Goal: Task Accomplishment & Management: Use online tool/utility

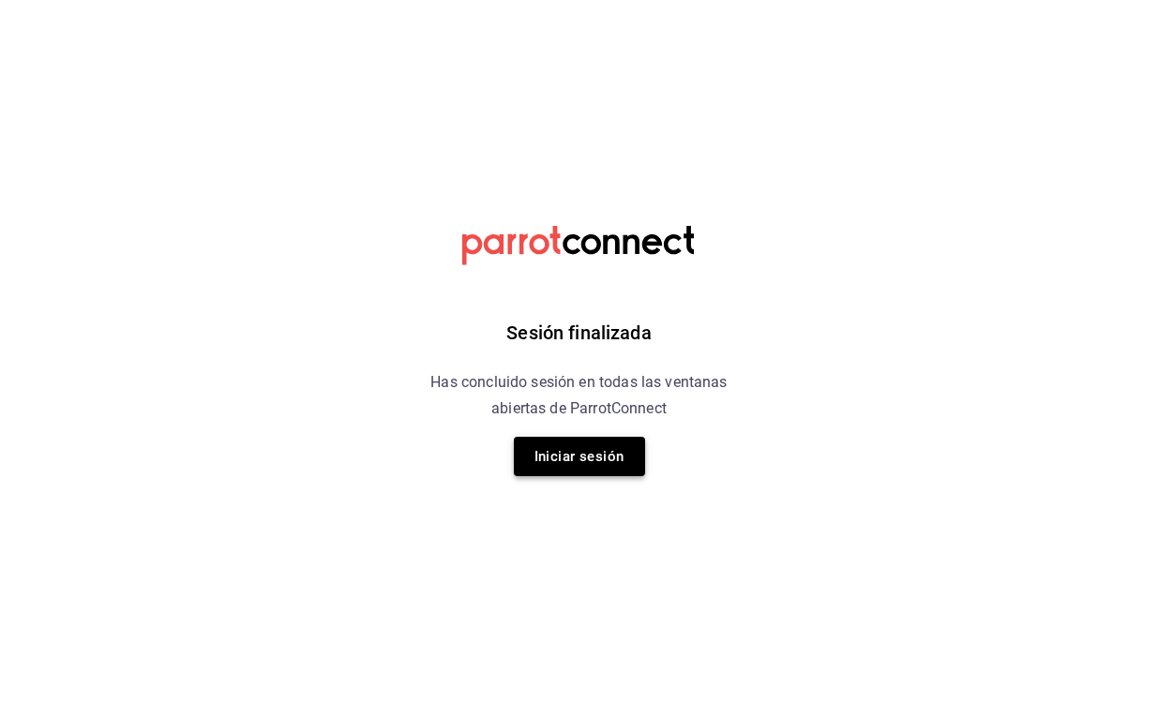
click at [602, 451] on button "Iniciar sesión" at bounding box center [579, 456] width 131 height 39
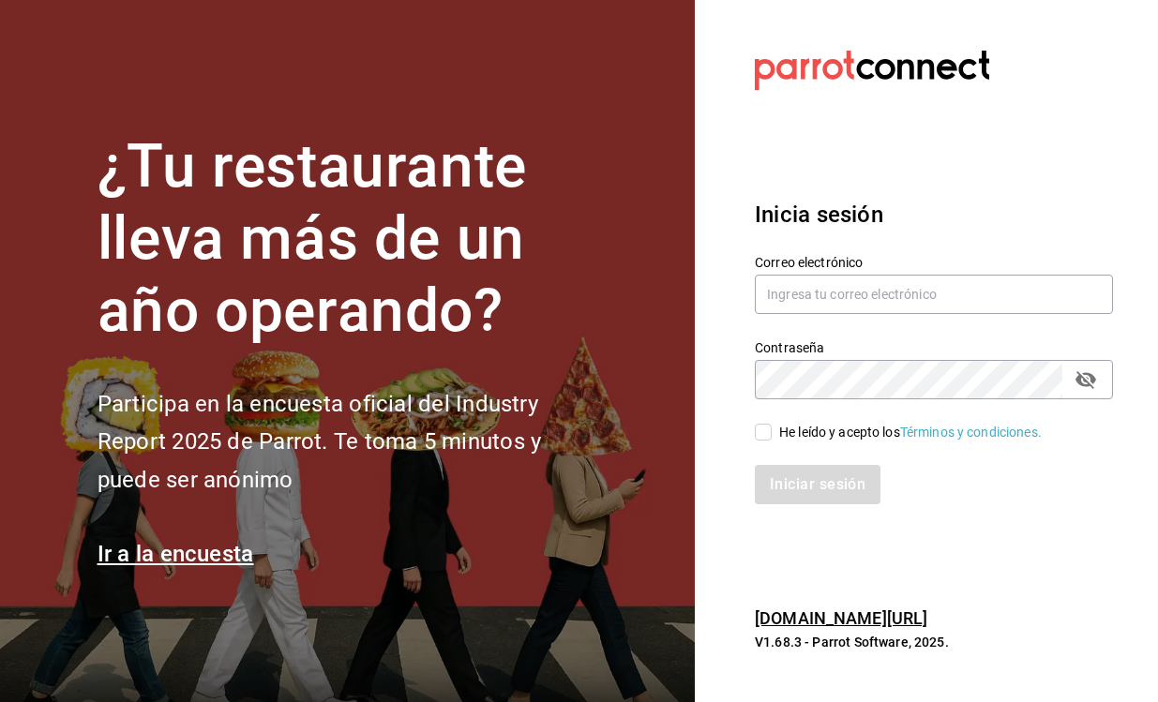
click at [764, 438] on input "He leído y acepto los Términos y condiciones." at bounding box center [763, 432] width 17 height 17
checkbox input "true"
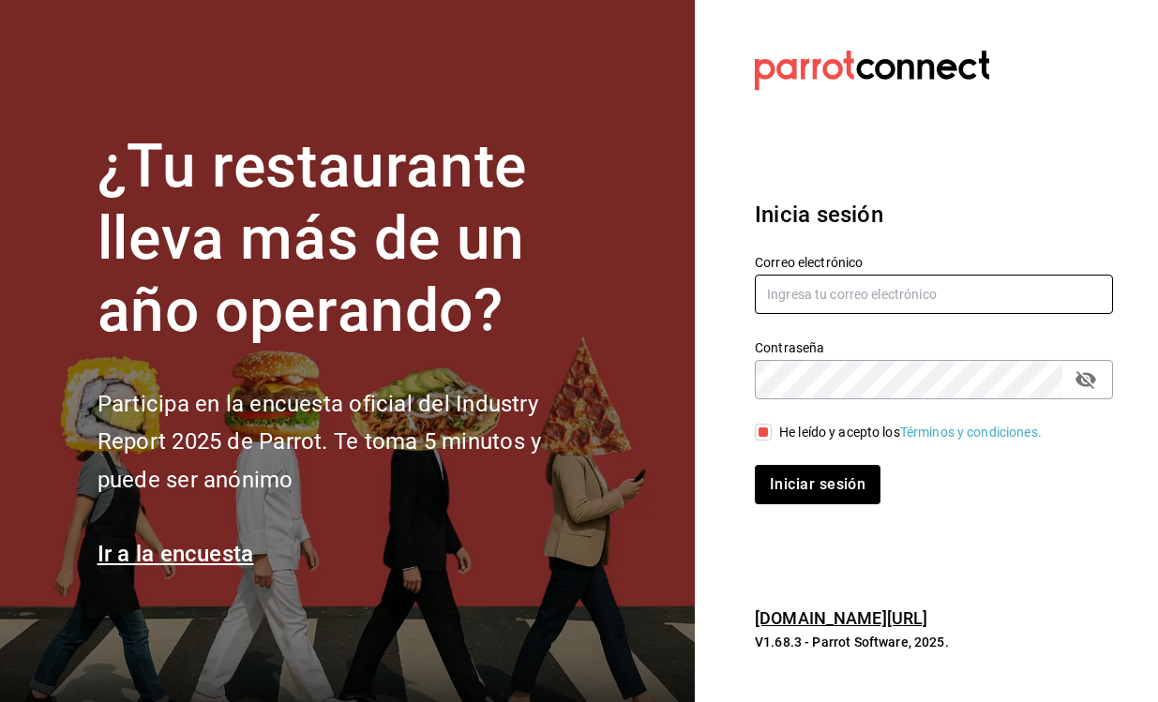
click at [829, 292] on input "text" at bounding box center [934, 294] width 358 height 39
type input "[PERSON_NAME][EMAIL_ADDRESS][PERSON_NAME][DOMAIN_NAME]"
click at [817, 484] on button "Iniciar sesión" at bounding box center [818, 484] width 126 height 39
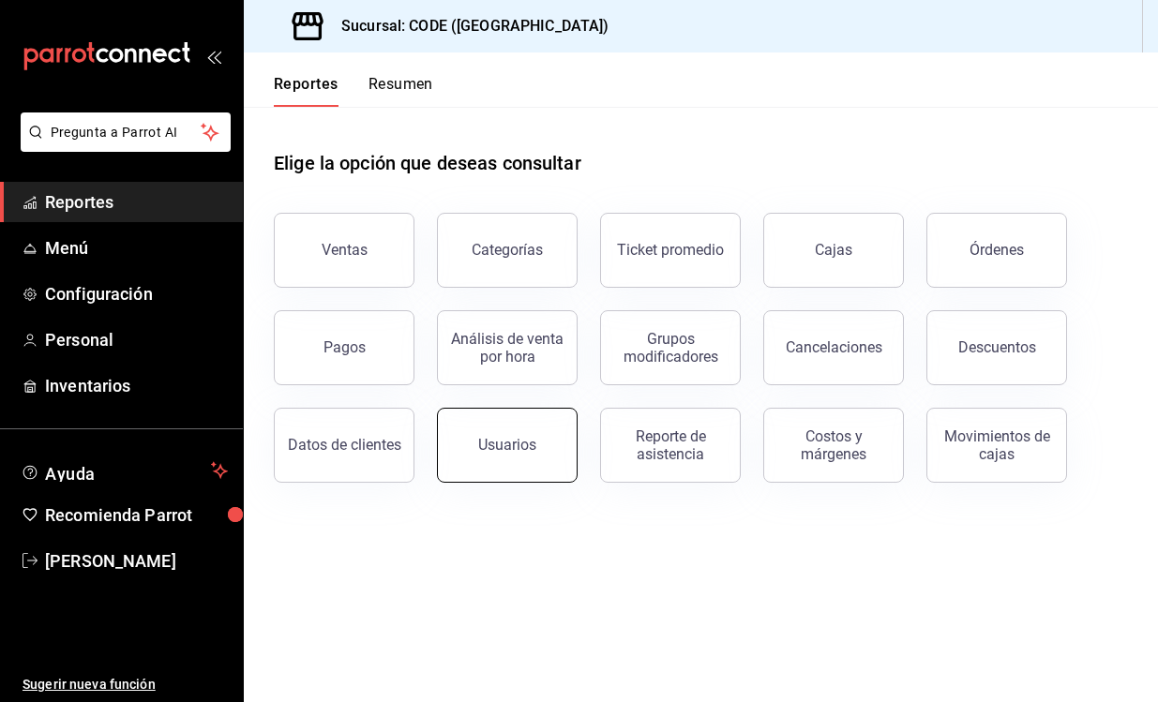
click at [525, 439] on div "Usuarios" at bounding box center [507, 445] width 58 height 18
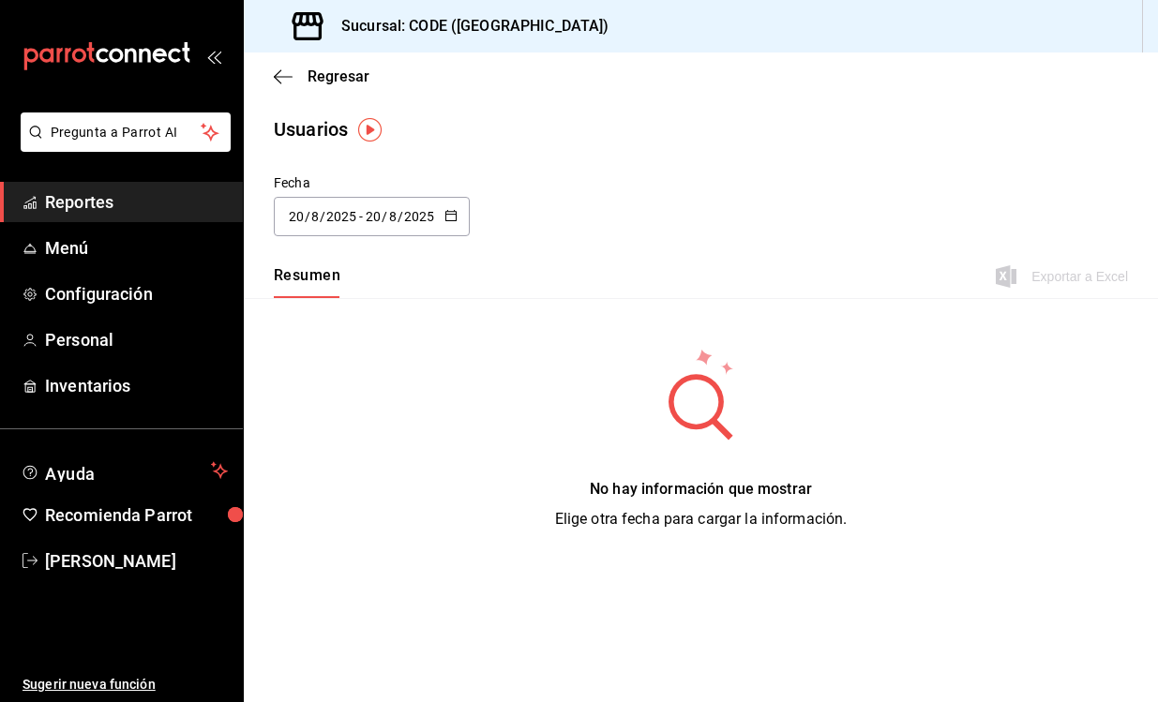
click at [455, 221] on icon "button" at bounding box center [450, 215] width 13 height 13
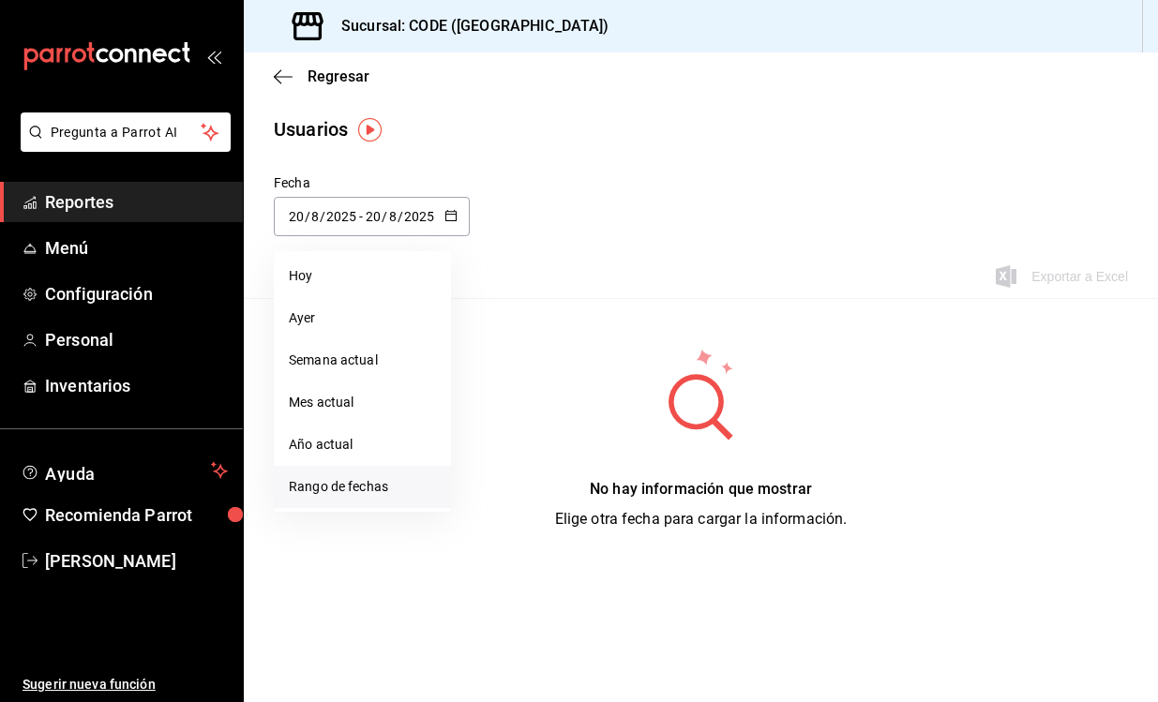
click at [329, 482] on li "Rango de fechas" at bounding box center [362, 487] width 177 height 42
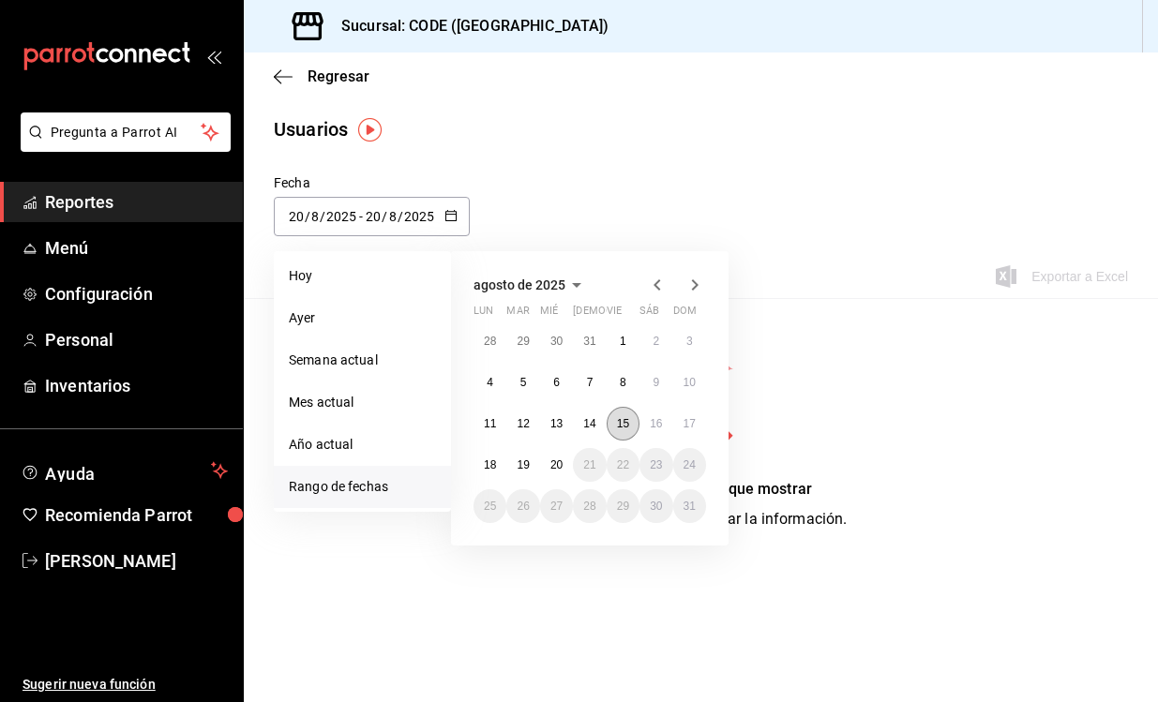
click at [628, 423] on abbr "15" at bounding box center [623, 423] width 12 height 13
click at [502, 463] on button "18" at bounding box center [489, 465] width 33 height 34
type input "2025-08-15"
type input "15"
type input "2025-08-18"
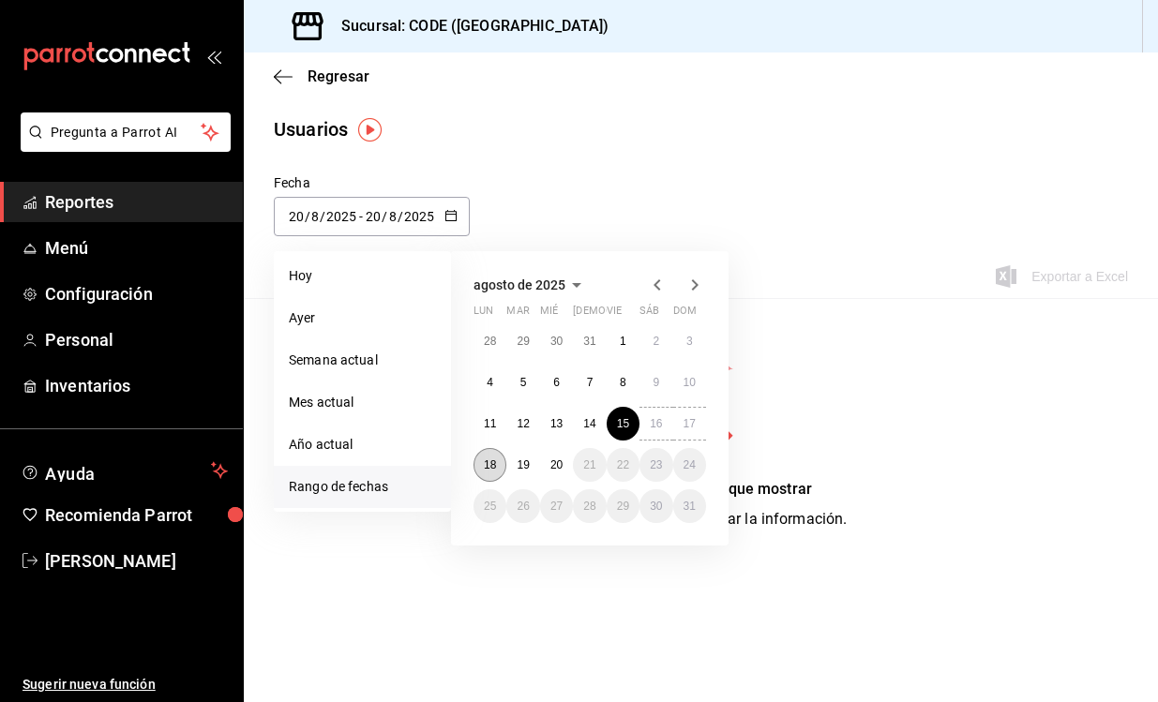
type input "18"
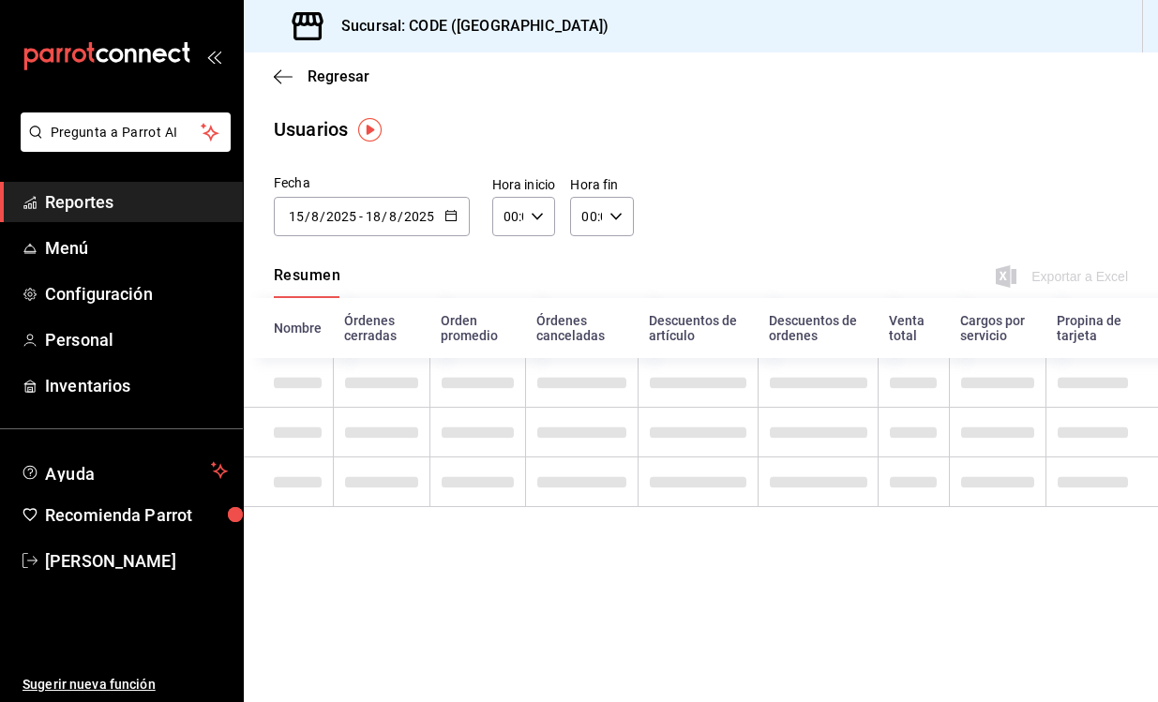
click at [542, 209] on div "00:00 Hora inicio" at bounding box center [524, 216] width 64 height 39
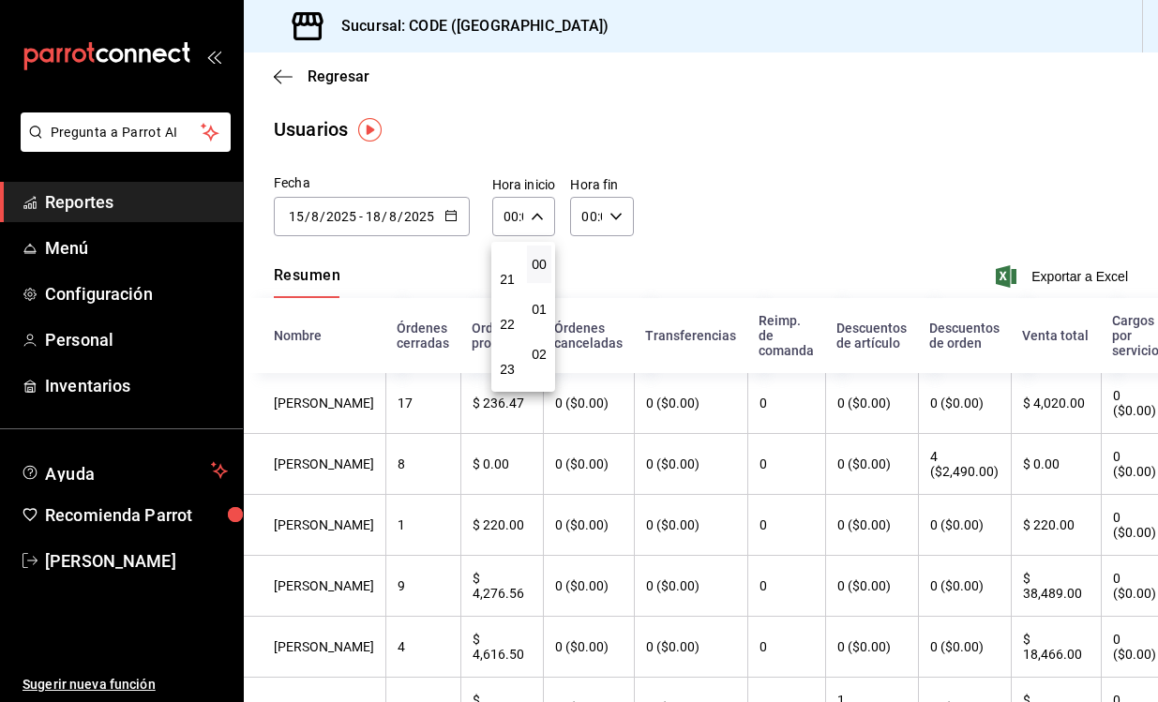
scroll to position [953, 0]
click at [508, 280] on span "21" at bounding box center [507, 279] width 2 height 15
type input "21:00"
click at [622, 216] on div at bounding box center [579, 351] width 1158 height 702
click at [620, 215] on \(Stroke\) "button" at bounding box center [615, 216] width 11 height 7
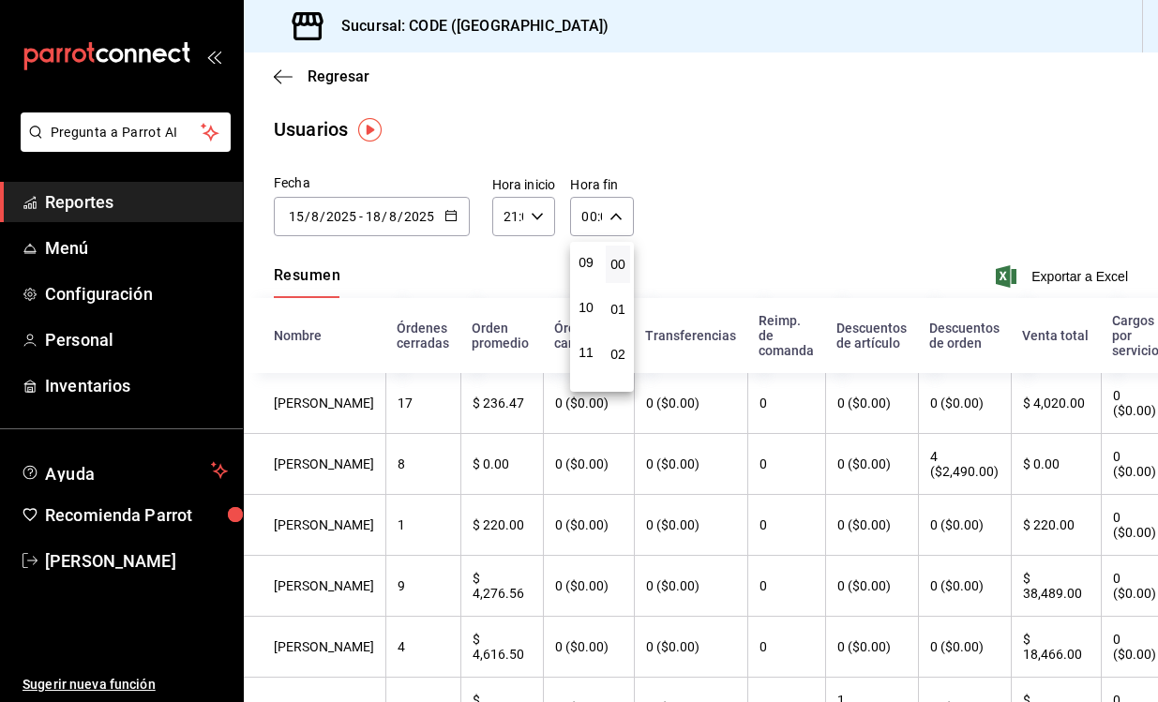
scroll to position [413, 0]
click at [587, 353] on span "11" at bounding box center [586, 346] width 2 height 15
type input "11:00"
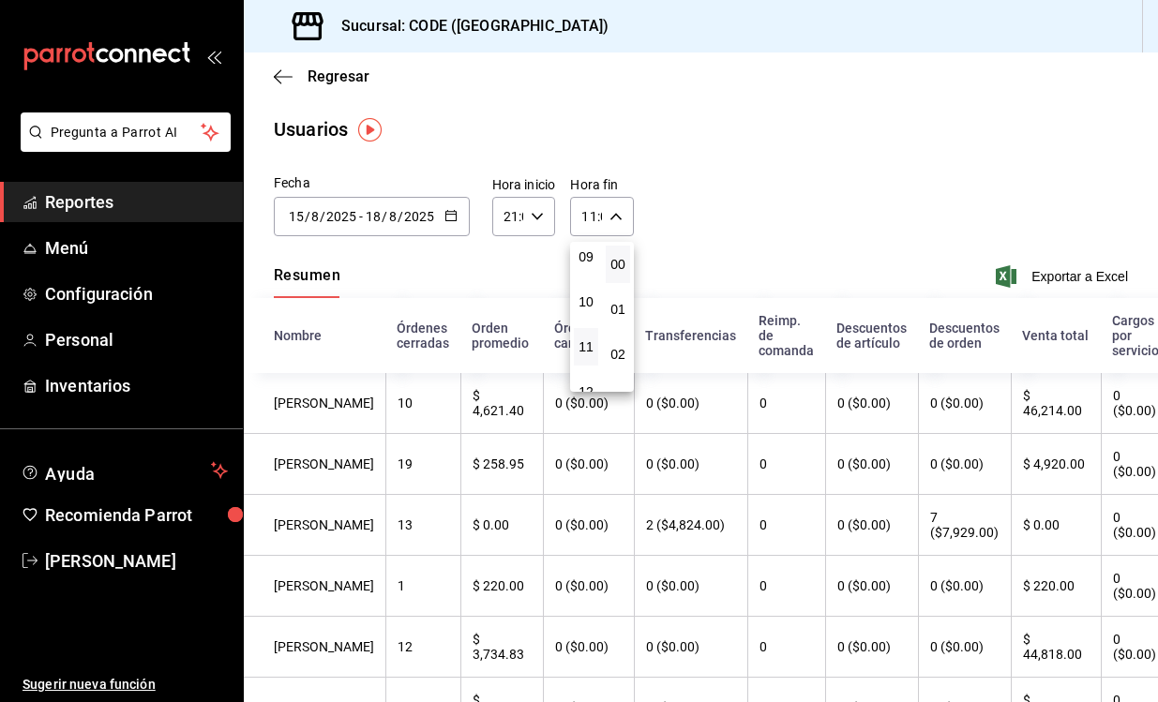
click at [764, 151] on div at bounding box center [579, 351] width 1158 height 702
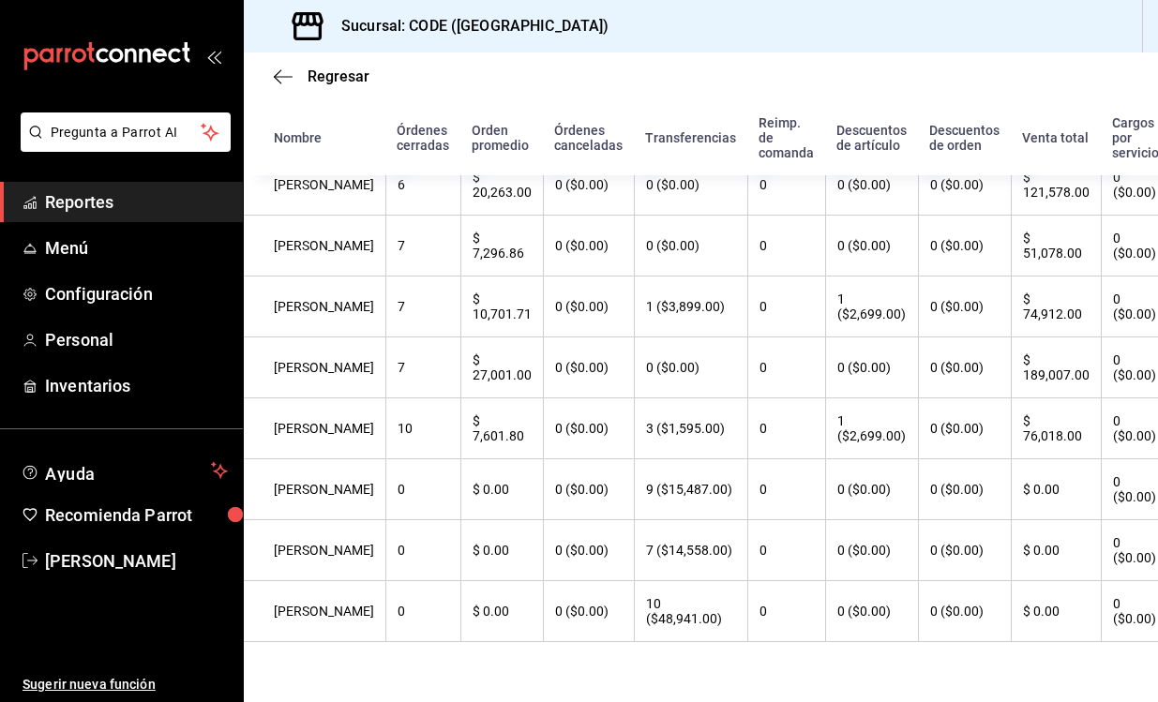
scroll to position [1026, 0]
